Goal: Check status

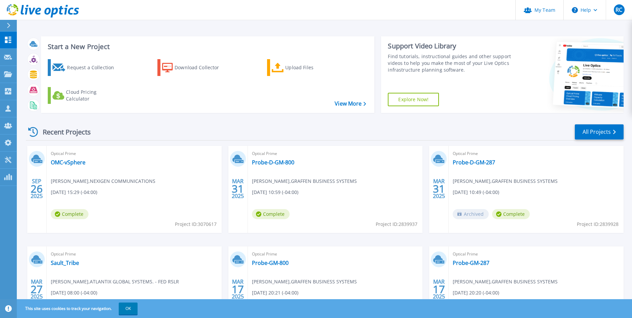
click at [163, 131] on div "Recent Projects All Projects" at bounding box center [325, 132] width 598 height 17
click at [60, 162] on link "OMC-vSphere" at bounding box center [68, 162] width 35 height 7
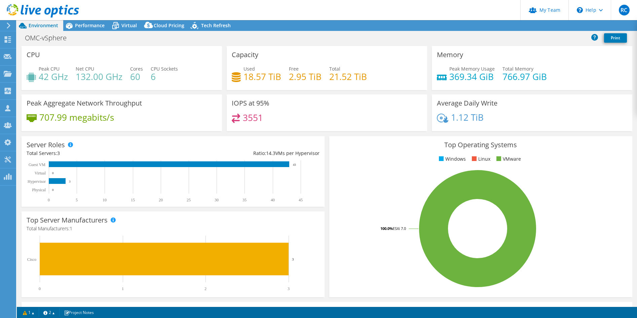
select select "USD"
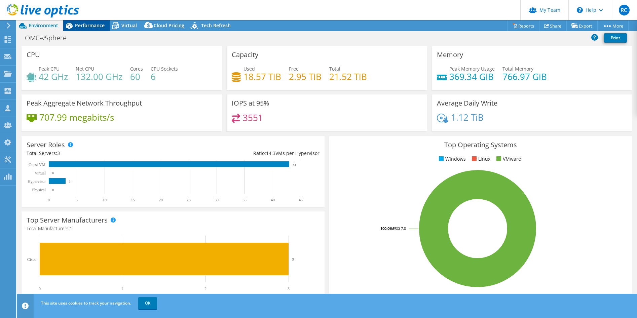
click at [93, 29] on div "Performance" at bounding box center [86, 25] width 46 height 11
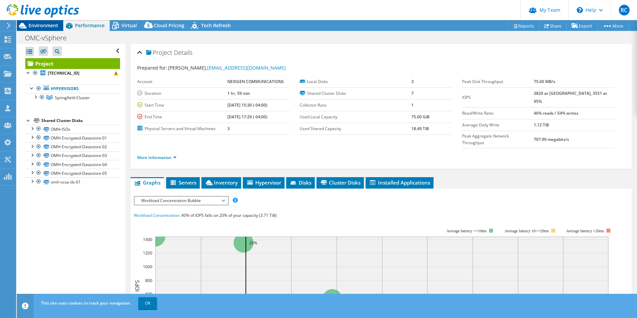
click at [50, 27] on span "Environment" at bounding box center [44, 25] width 30 height 6
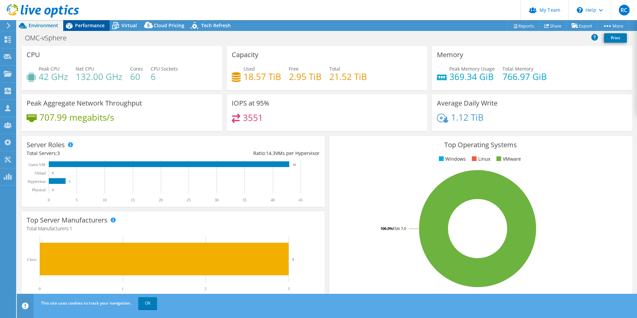
click at [88, 21] on div "Performance" at bounding box center [86, 25] width 46 height 11
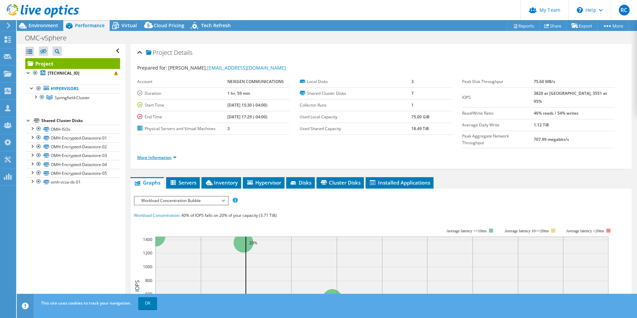
click at [148, 155] on link "More Information" at bounding box center [156, 158] width 39 height 6
